Goal: Transaction & Acquisition: Download file/media

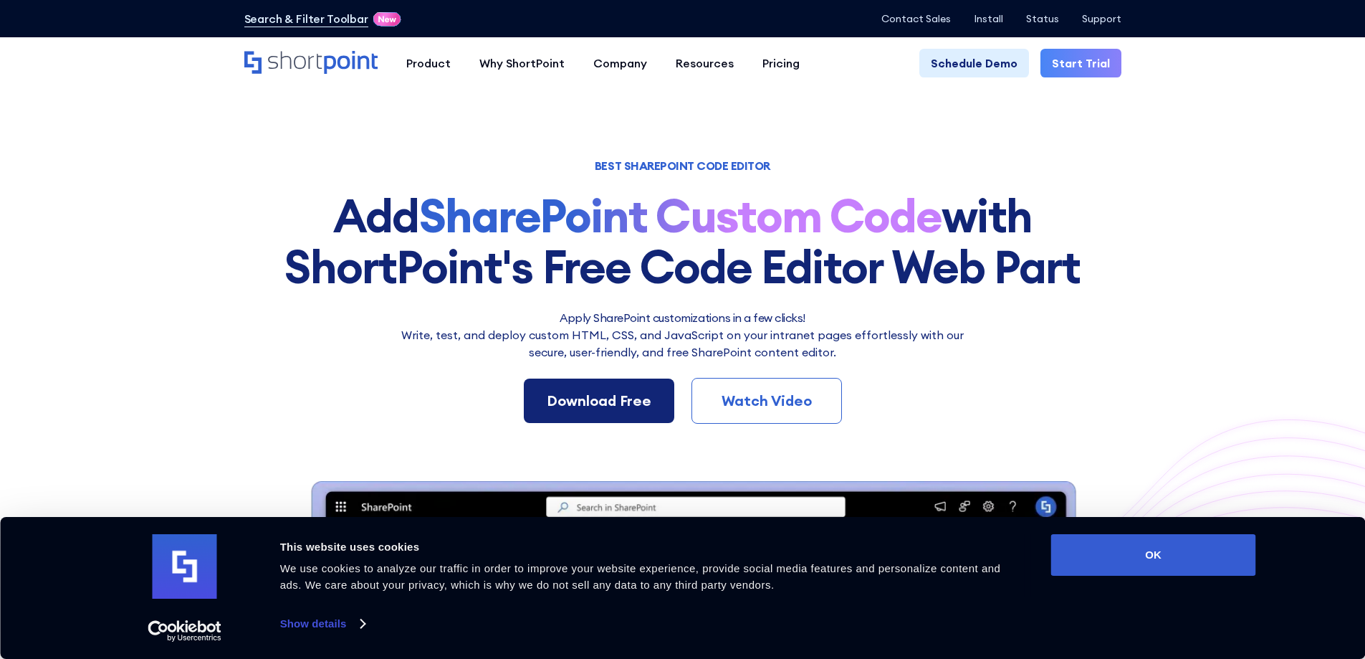
click at [621, 386] on link "Download Free" at bounding box center [599, 400] width 150 height 44
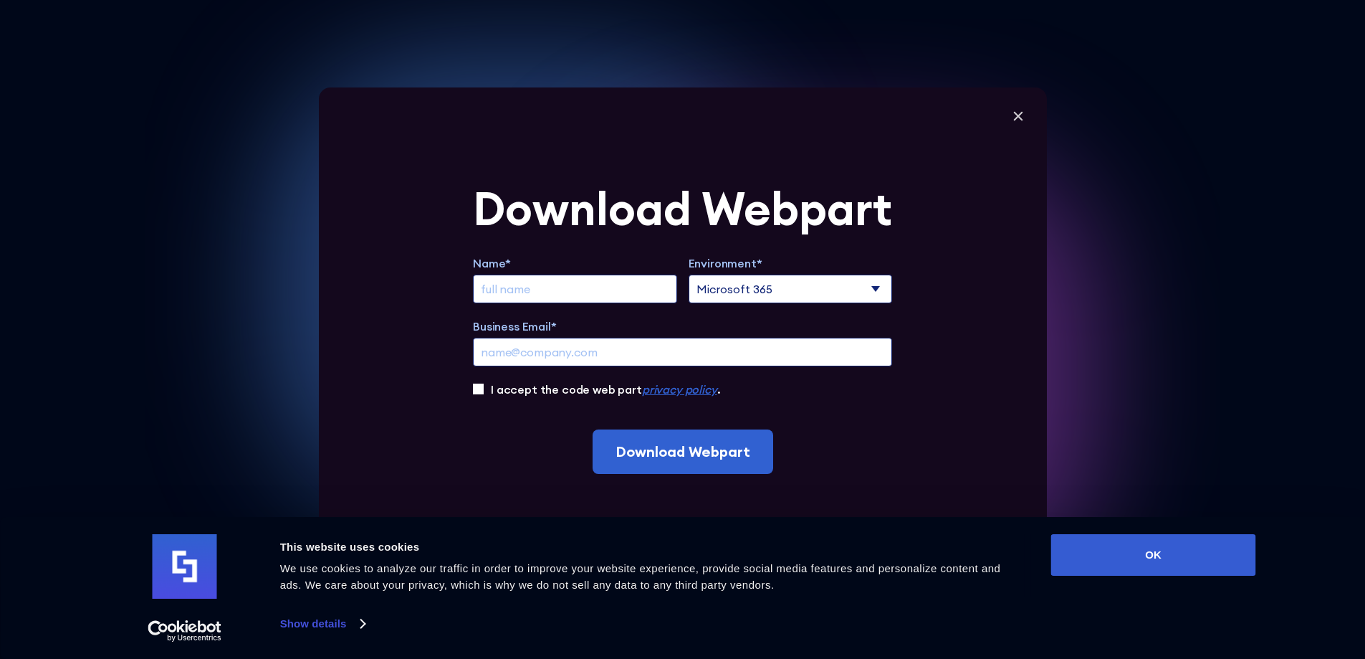
click at [594, 284] on input "Extend Trial" at bounding box center [575, 288] width 204 height 29
type input "Diégo Vincent Villeneuve"
type input "dvvilleneuve@eglinc.ca"
click at [536, 391] on label "I accept the code web part privacy policy ." at bounding box center [605, 389] width 229 height 17
click at [484, 391] on input "I accept the code web part privacy policy ." at bounding box center [478, 388] width 11 height 11
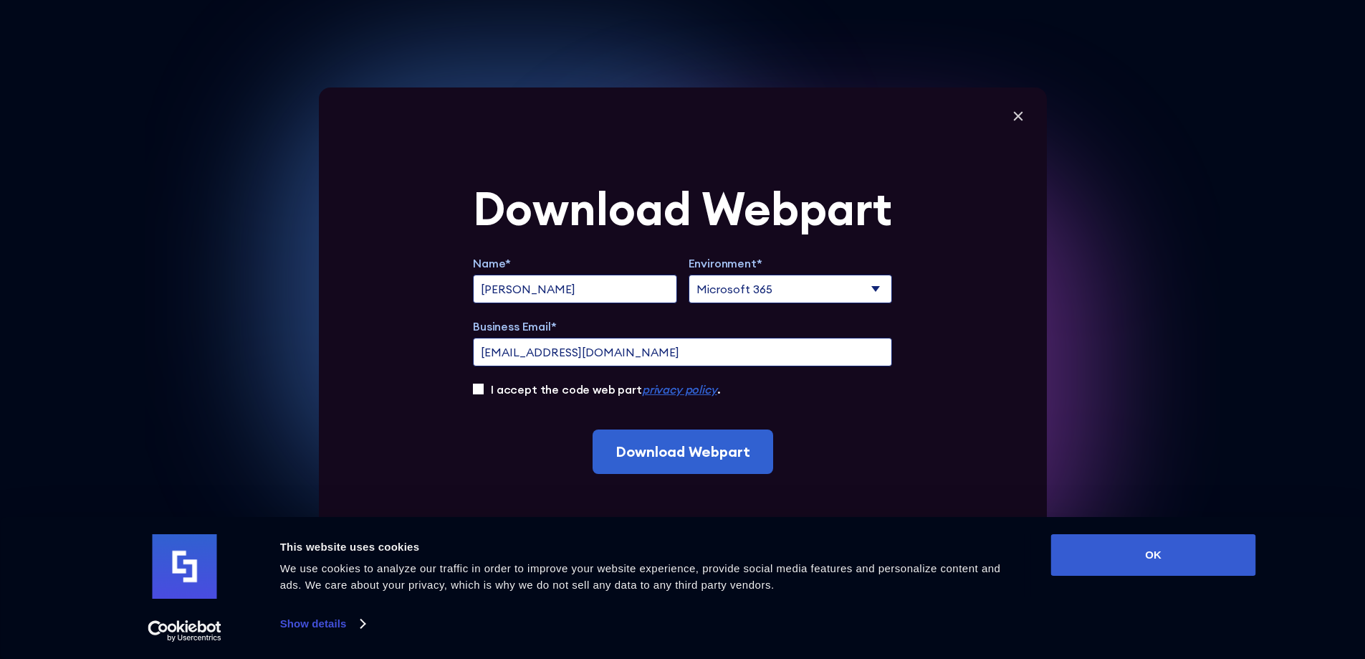
checkbox input "true"
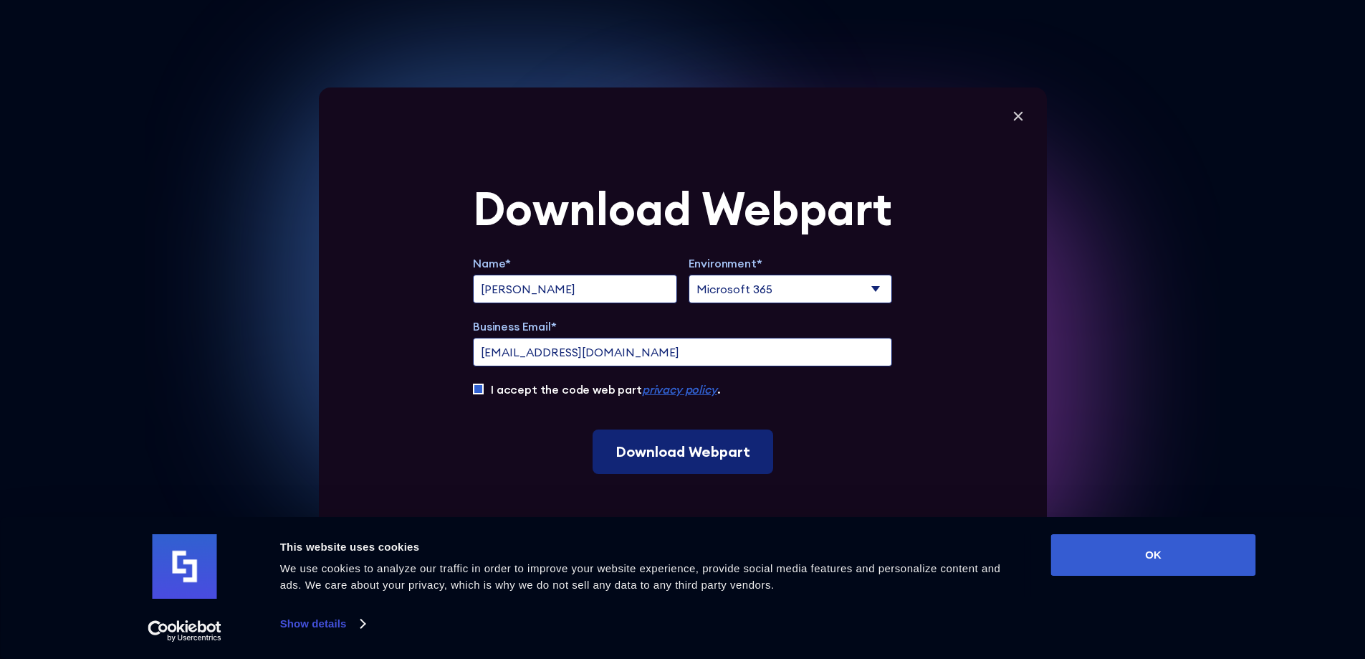
click at [664, 456] on input "Download Webpart" at bounding box center [683, 451] width 181 height 44
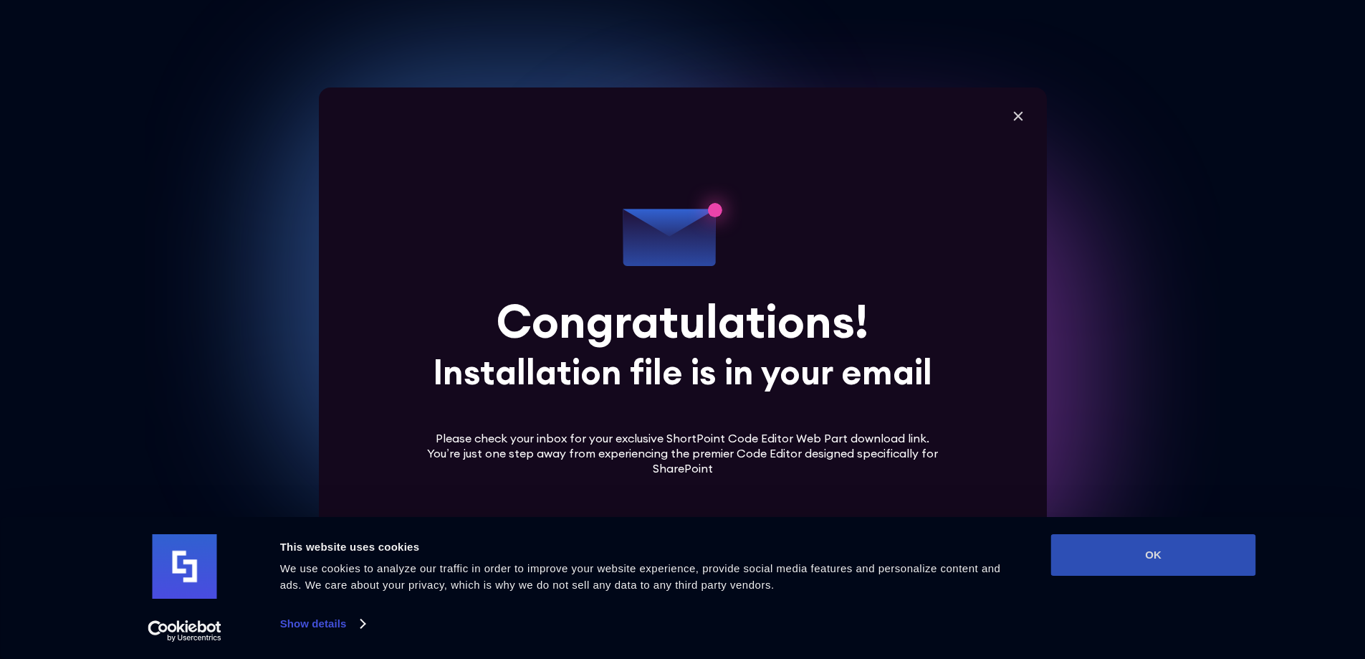
click at [1112, 553] on button "OK" at bounding box center [1153, 555] width 205 height 42
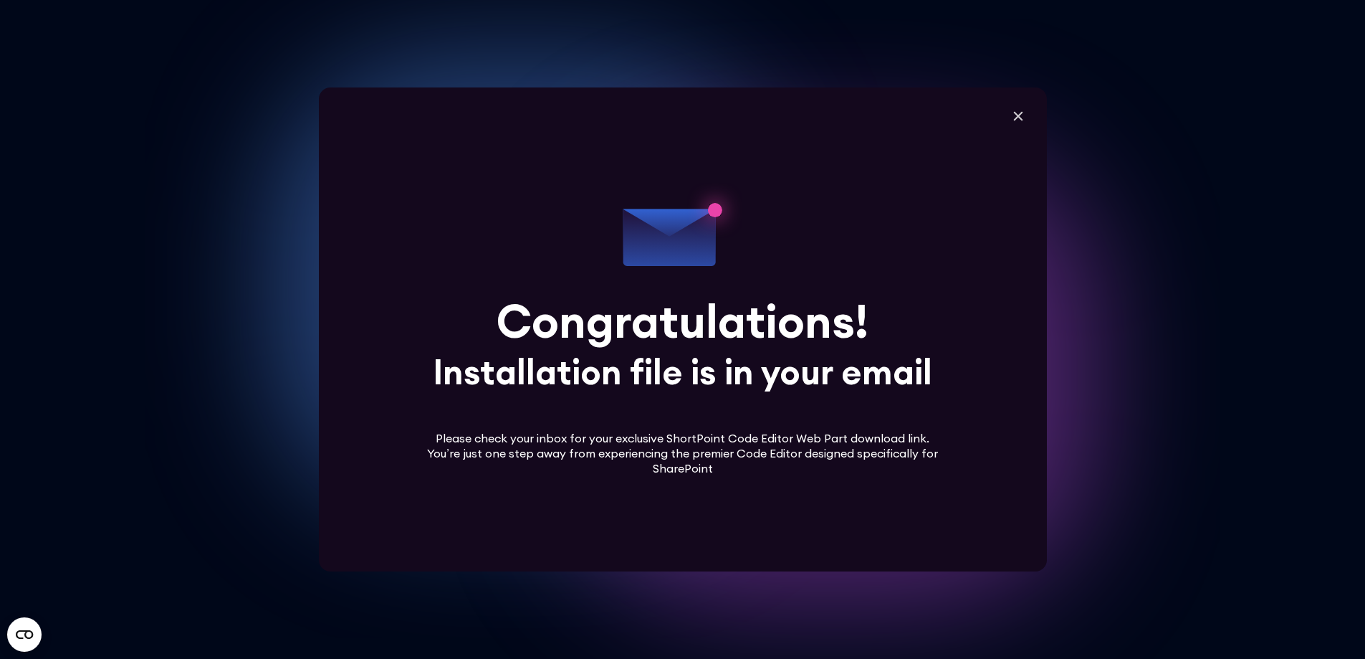
scroll to position [72, 0]
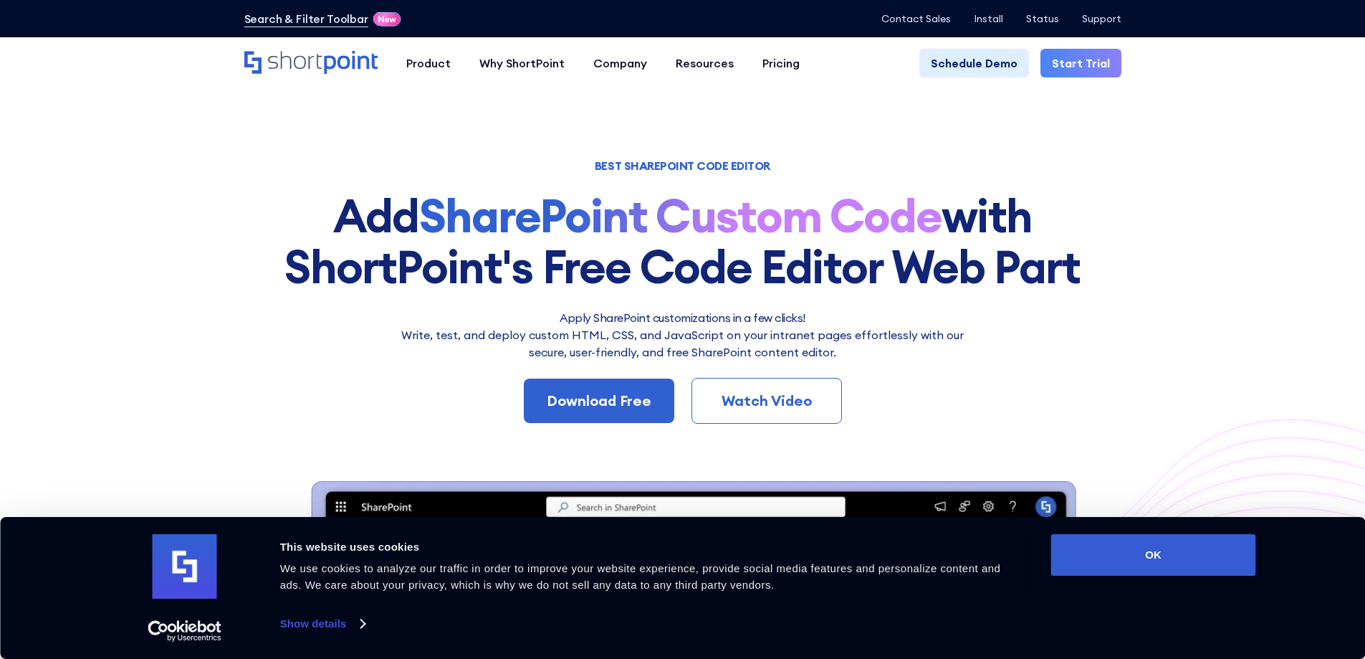
click at [573, 438] on div "BEST SHAREPOINT CODE EDITOR Add SharePoint Custom Code with ShortPoint's Free C…" at bounding box center [682, 574] width 877 height 826
click at [592, 385] on link "Download Free" at bounding box center [599, 400] width 150 height 44
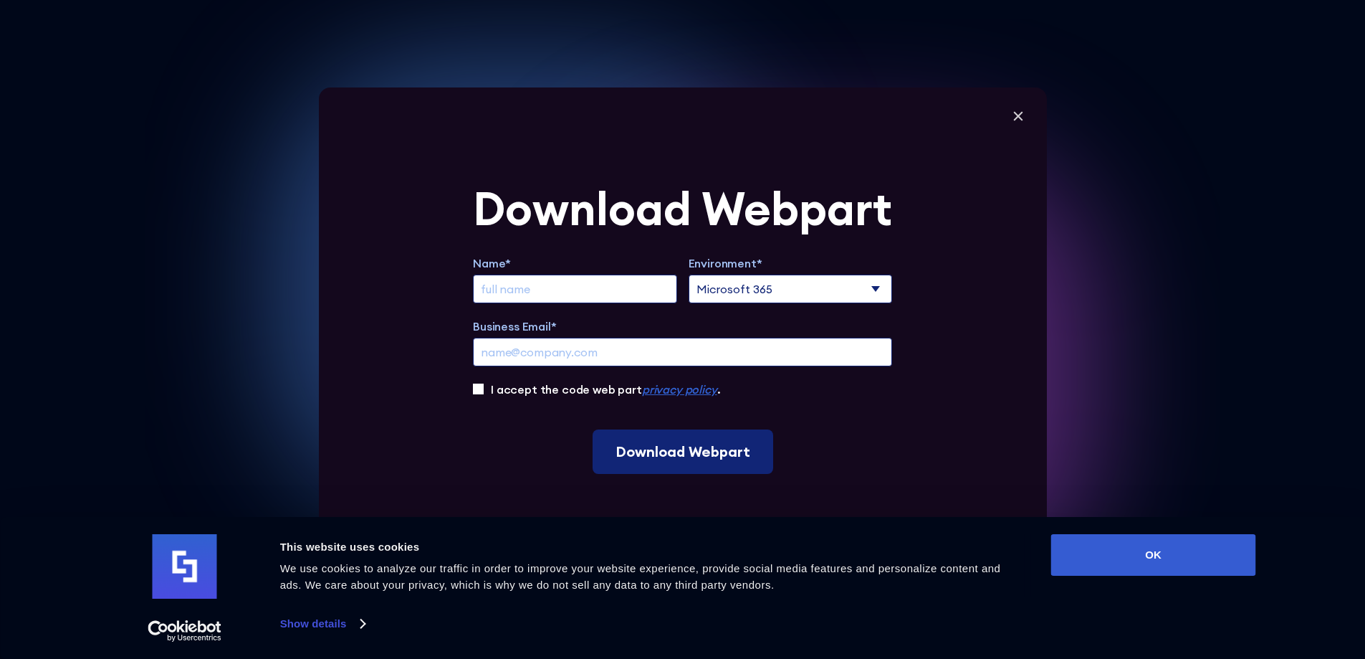
click at [741, 454] on input "Download Webpart" at bounding box center [683, 451] width 181 height 44
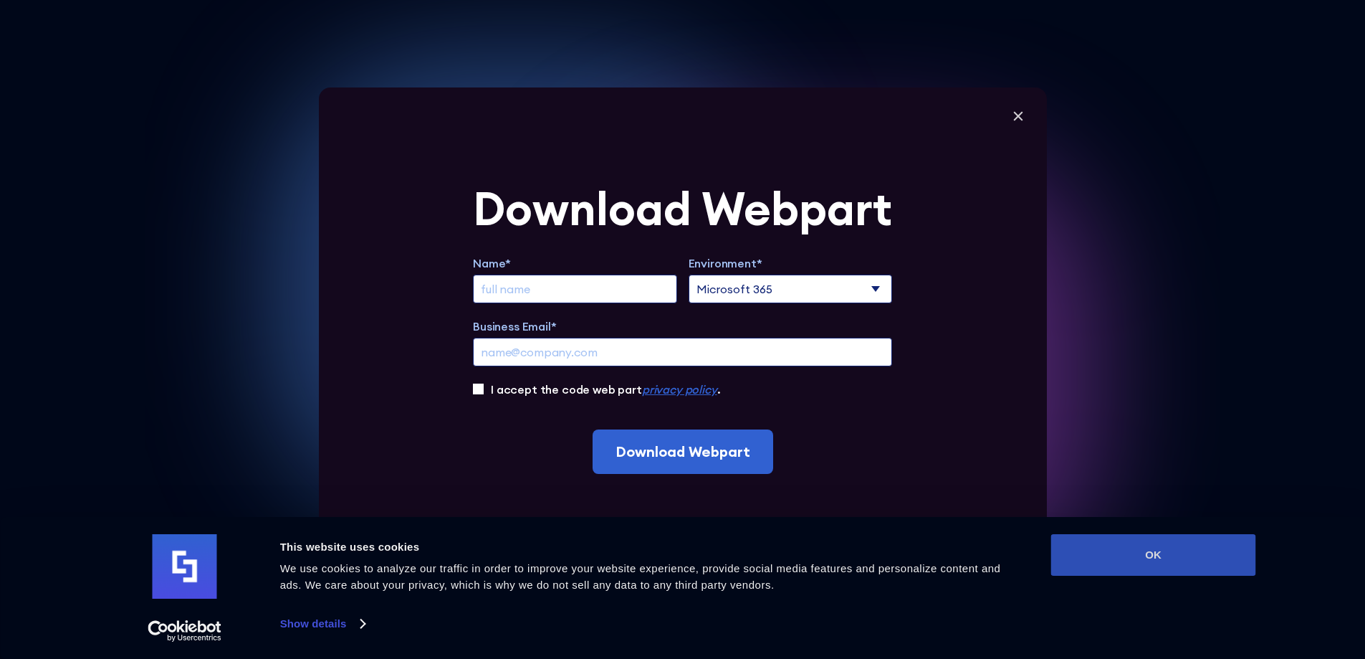
click at [1144, 572] on button "OK" at bounding box center [1153, 555] width 205 height 42
